Goal: Find specific page/section

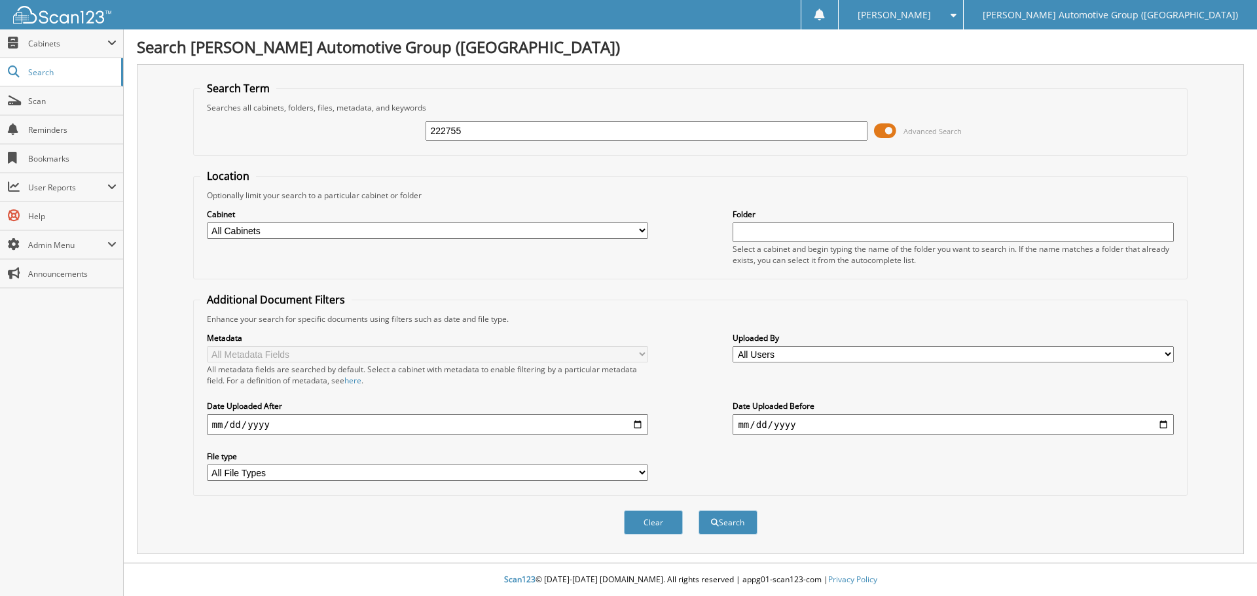
type input "222755"
click at [698, 511] on button "Search" at bounding box center [727, 523] width 59 height 24
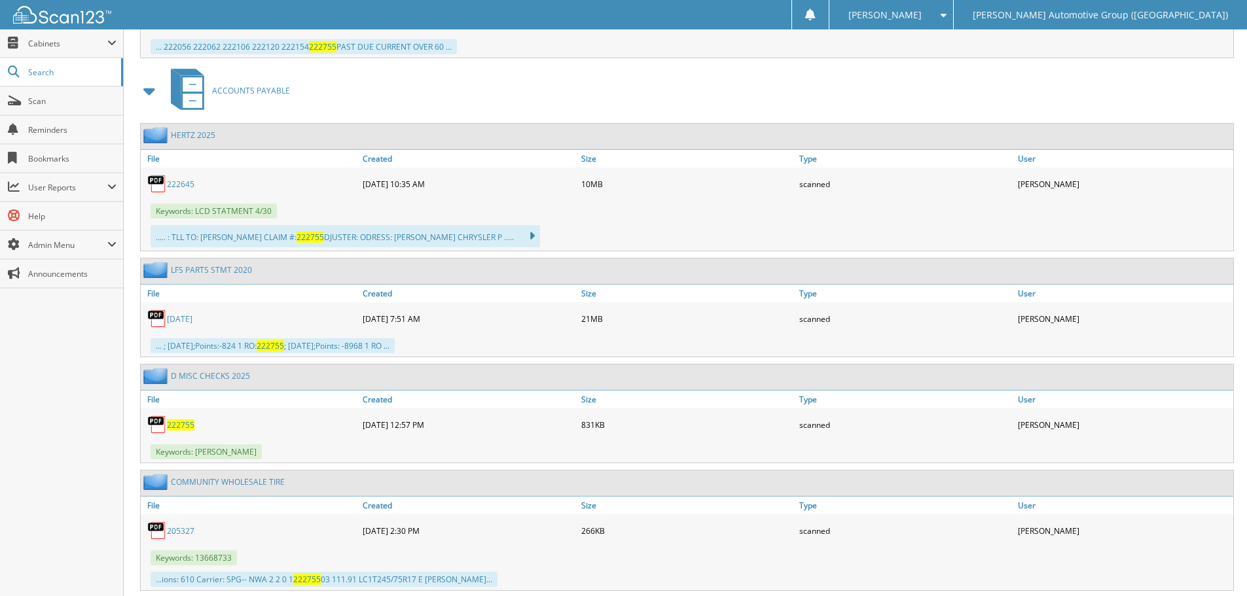
scroll to position [851, 0]
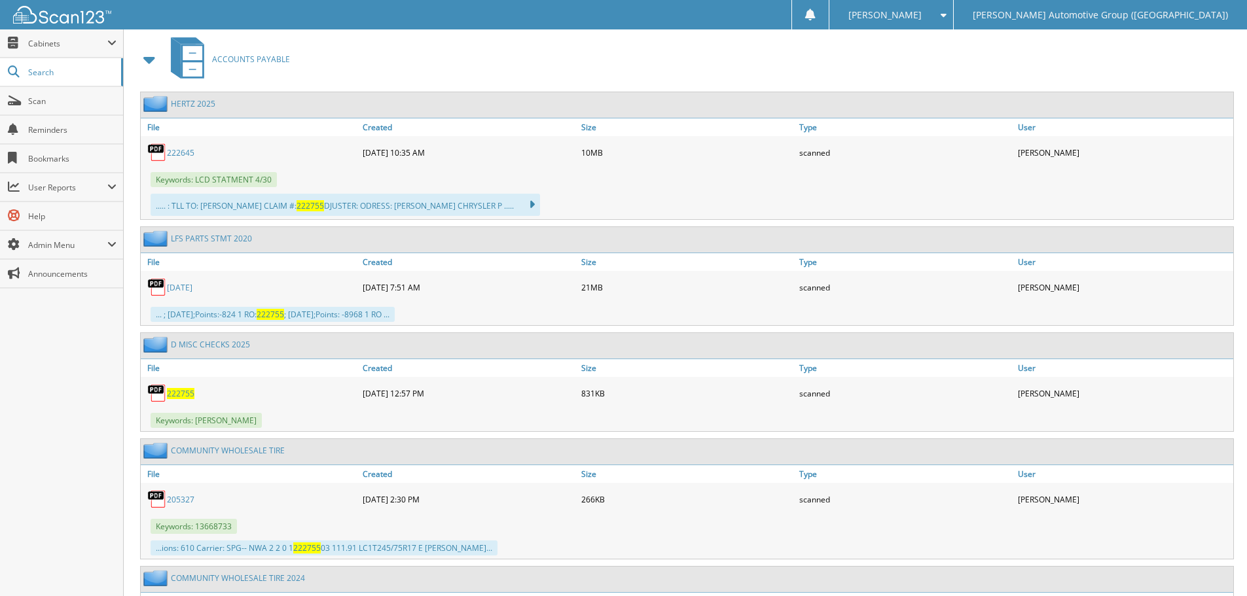
click at [183, 395] on span "222755" at bounding box center [180, 393] width 27 height 11
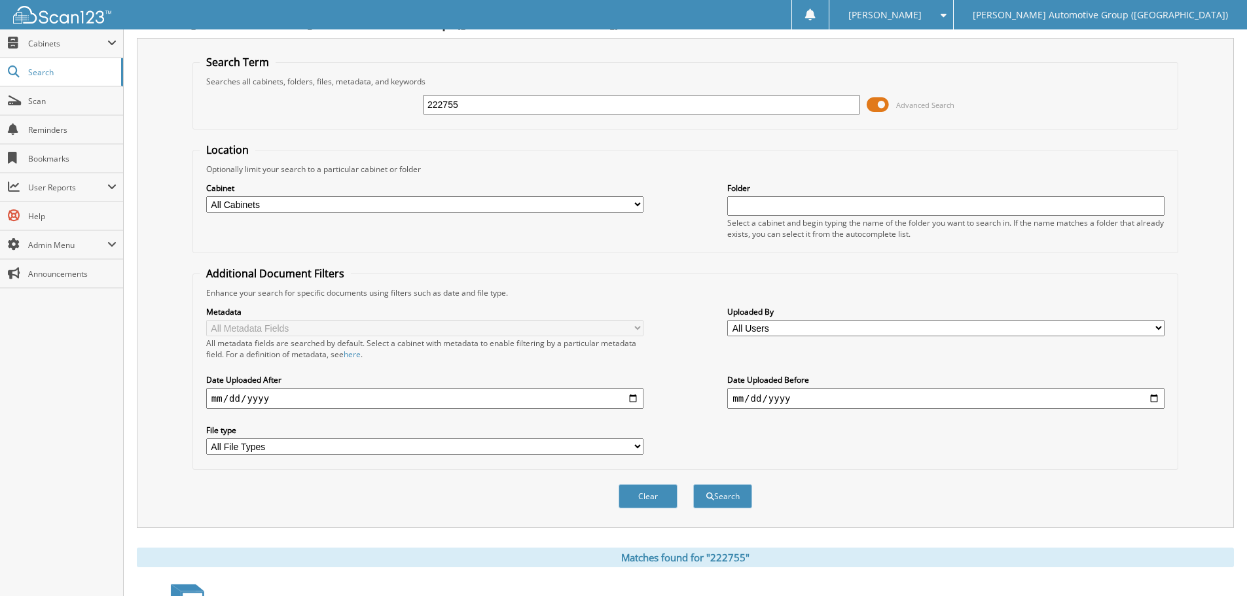
scroll to position [0, 0]
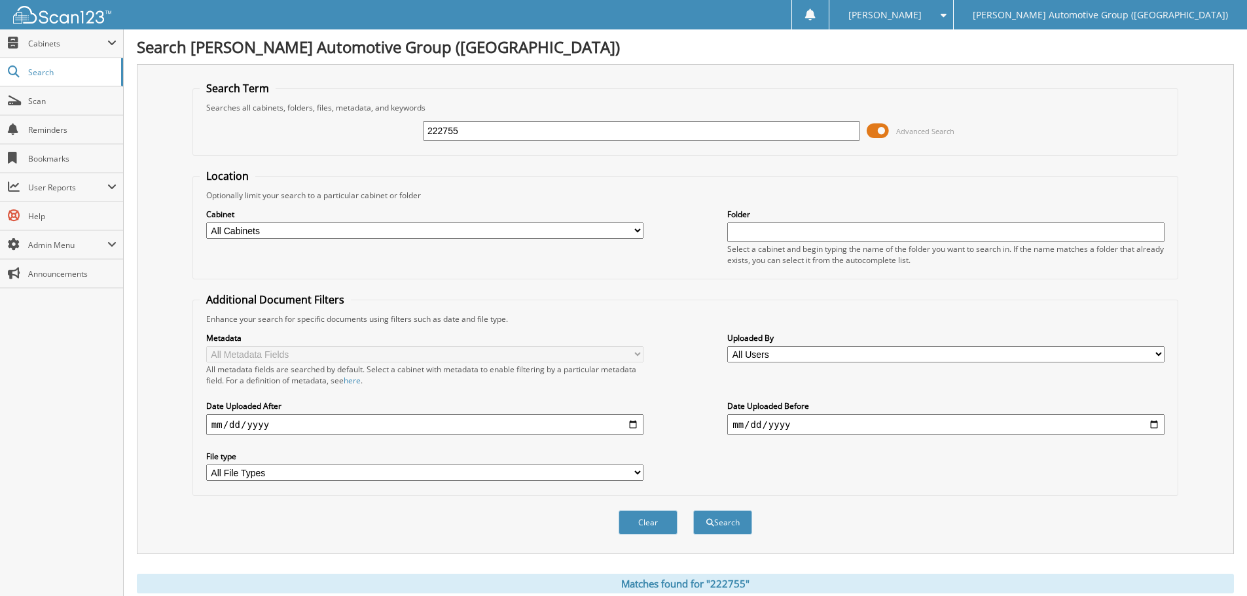
click at [634, 14] on div "[PERSON_NAME] Settings Logout [PERSON_NAME] Automotive Group (AR)" at bounding box center [623, 14] width 1247 height 29
click at [69, 99] on span "Scan" at bounding box center [72, 101] width 88 height 11
